Goal: Navigation & Orientation: Find specific page/section

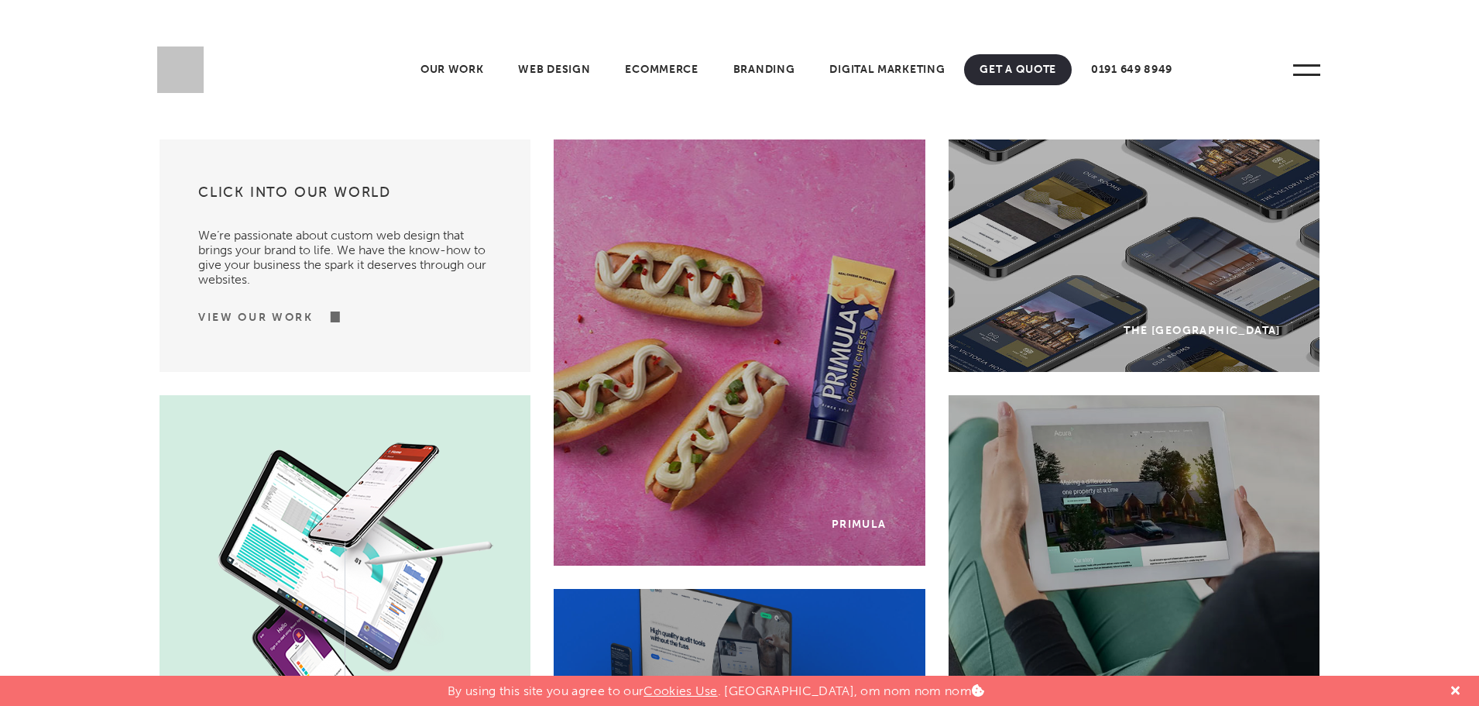
click at [297, 318] on link "View Our Work" at bounding box center [255, 317] width 115 height 15
click at [282, 312] on link "View Our Work" at bounding box center [255, 317] width 115 height 15
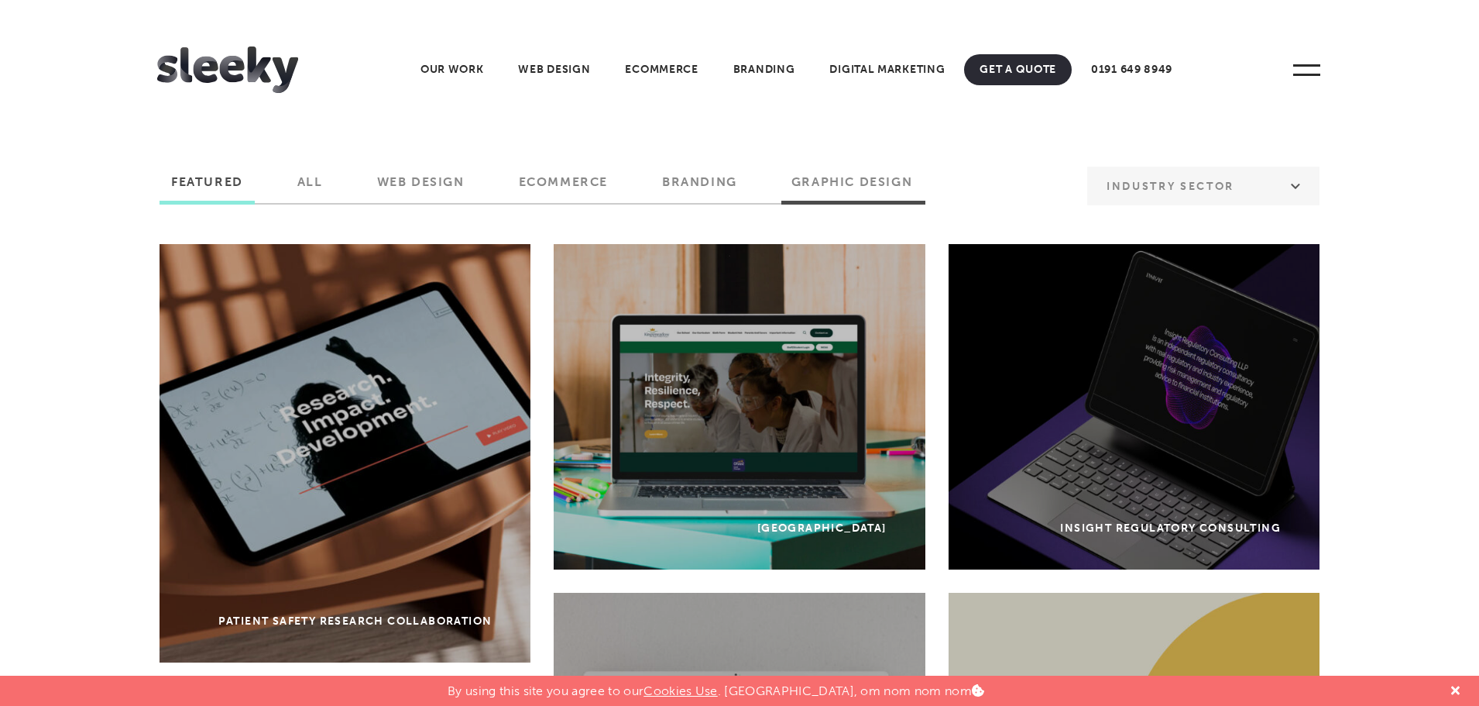
click at [890, 177] on label "Graphic Design" at bounding box center [852, 187] width 144 height 26
click at [0, 0] on input "Graphic Design" at bounding box center [0, 0] width 0 height 0
